Goal: Information Seeking & Learning: Learn about a topic

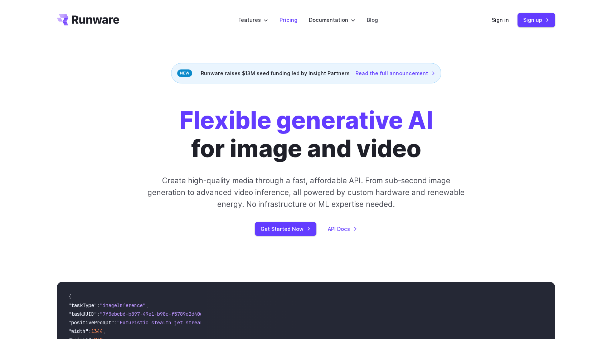
click at [286, 22] on link "Pricing" at bounding box center [289, 20] width 18 height 8
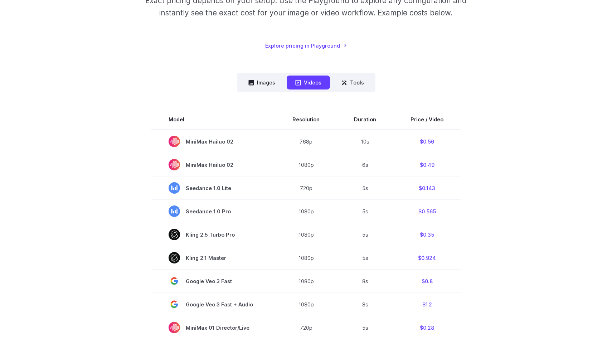
scroll to position [101, 0]
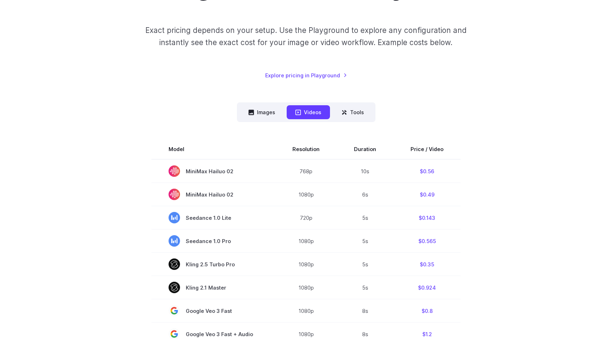
click at [268, 104] on nav "Images Videos Tools ****** ****** *****" at bounding box center [306, 112] width 139 height 20
click at [268, 109] on button "Images" at bounding box center [262, 112] width 44 height 14
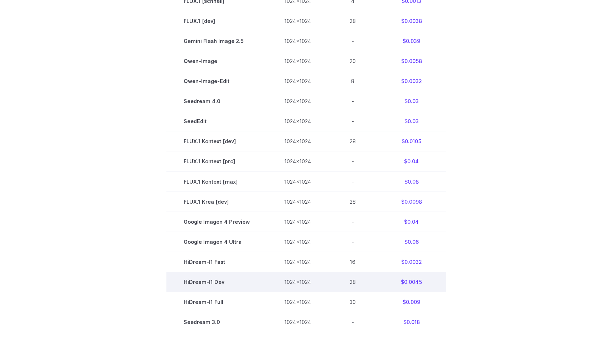
scroll to position [268, 0]
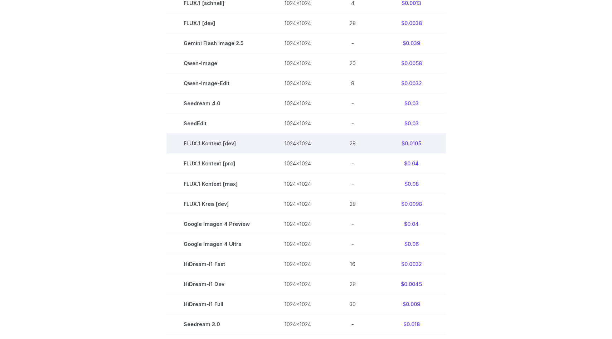
click at [292, 142] on td "1024x1024" at bounding box center [297, 144] width 61 height 20
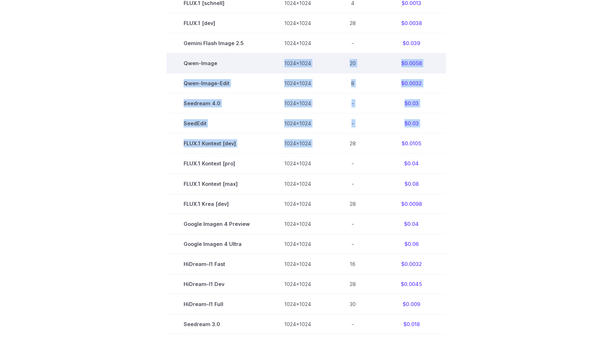
drag, startPoint x: 292, startPoint y: 142, endPoint x: 292, endPoint y: 65, distance: 77.0
click at [292, 65] on tbody "Model Size Steps Price / Image FLUX.1 [schnell] 1024x1024 4 $0.0013 FLUX.1 [dev…" at bounding box center [307, 184] width 280 height 422
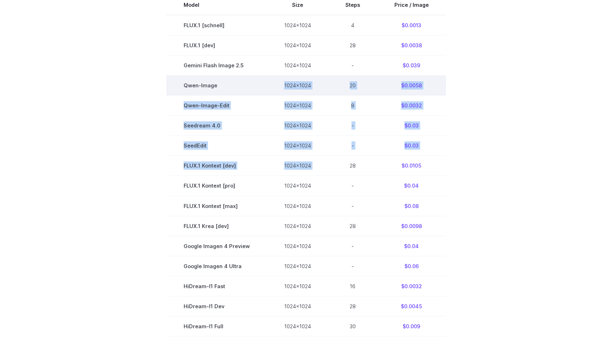
scroll to position [246, 0]
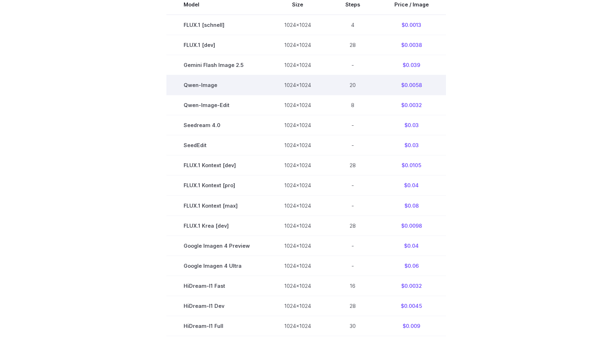
click at [291, 78] on td "1024x1024" at bounding box center [297, 85] width 61 height 20
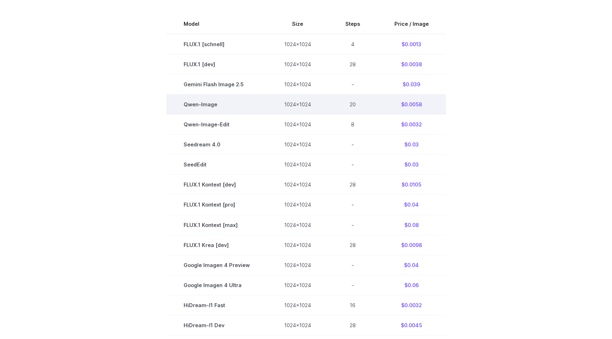
scroll to position [225, 0]
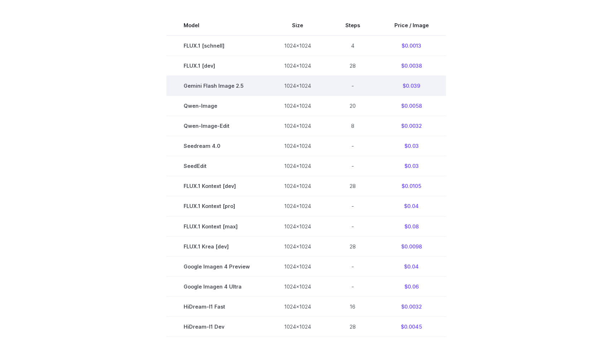
click at [292, 84] on td "1024x1024" at bounding box center [297, 86] width 61 height 20
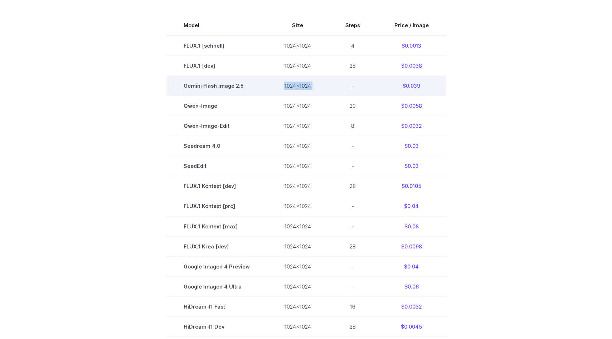
click at [292, 84] on td "1024x1024" at bounding box center [297, 86] width 61 height 20
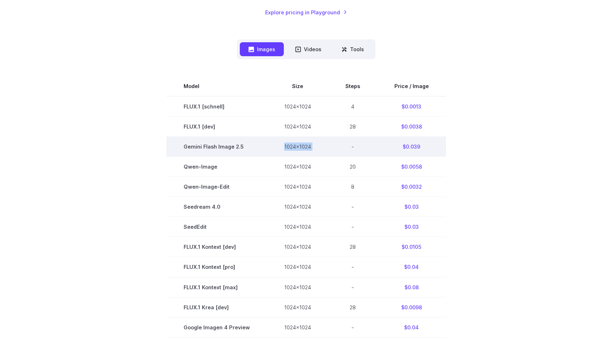
scroll to position [0, 0]
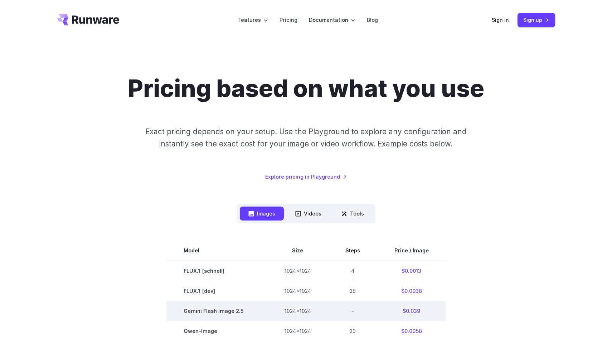
click at [292, 86] on h1 "Pricing based on what you use" at bounding box center [306, 88] width 357 height 28
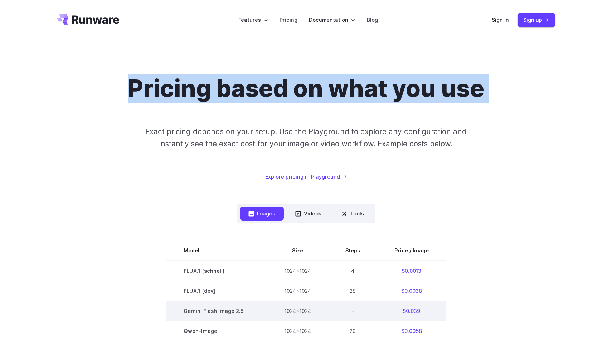
click at [292, 86] on h1 "Pricing based on what you use" at bounding box center [306, 88] width 357 height 28
